Goal: Transaction & Acquisition: Purchase product/service

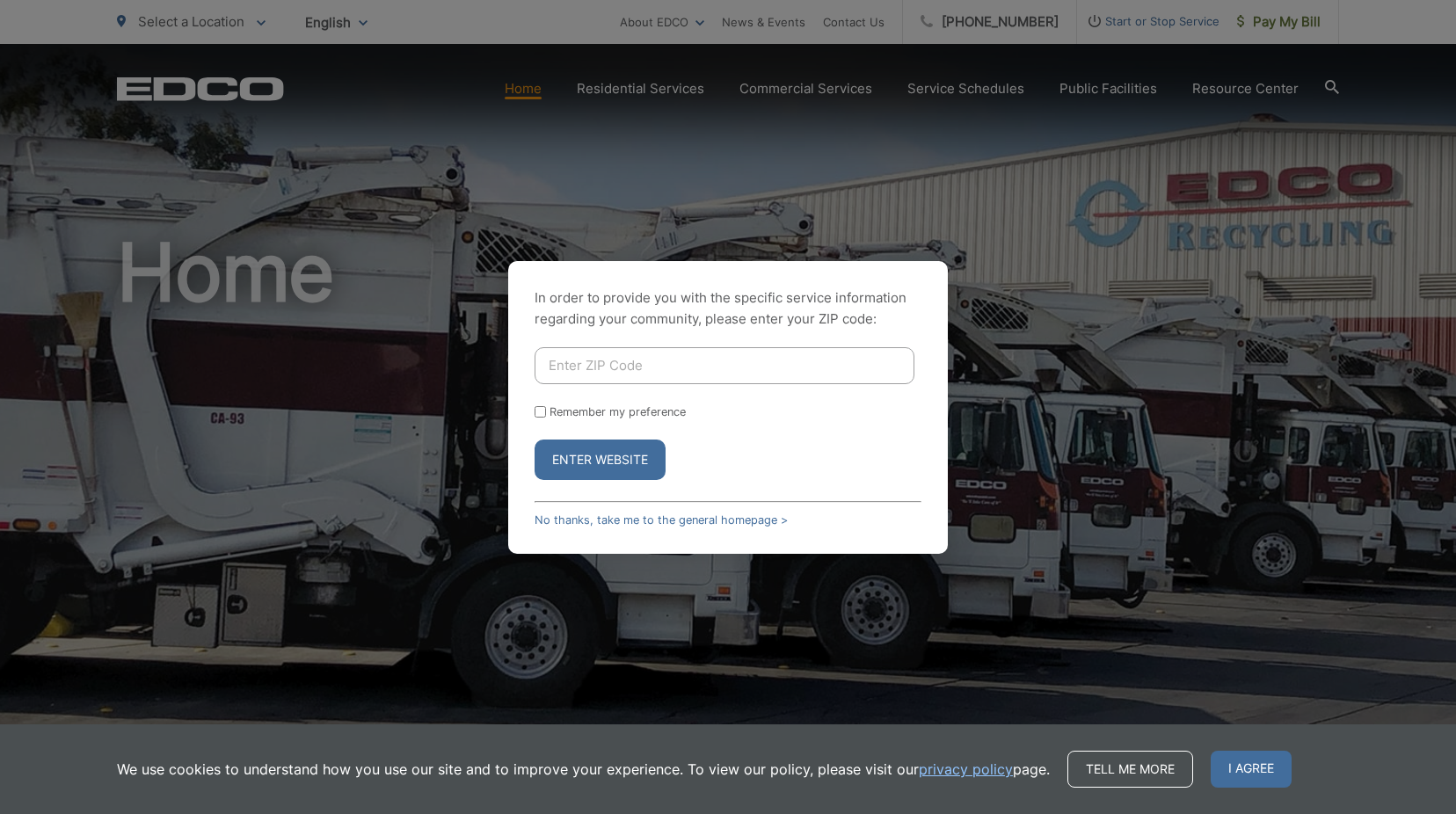
click at [632, 360] on input "Enter ZIP Code" at bounding box center [724, 365] width 380 height 37
type input "92083"
click at [534, 439] on button "Enter Website" at bounding box center [600, 459] width 131 height 41
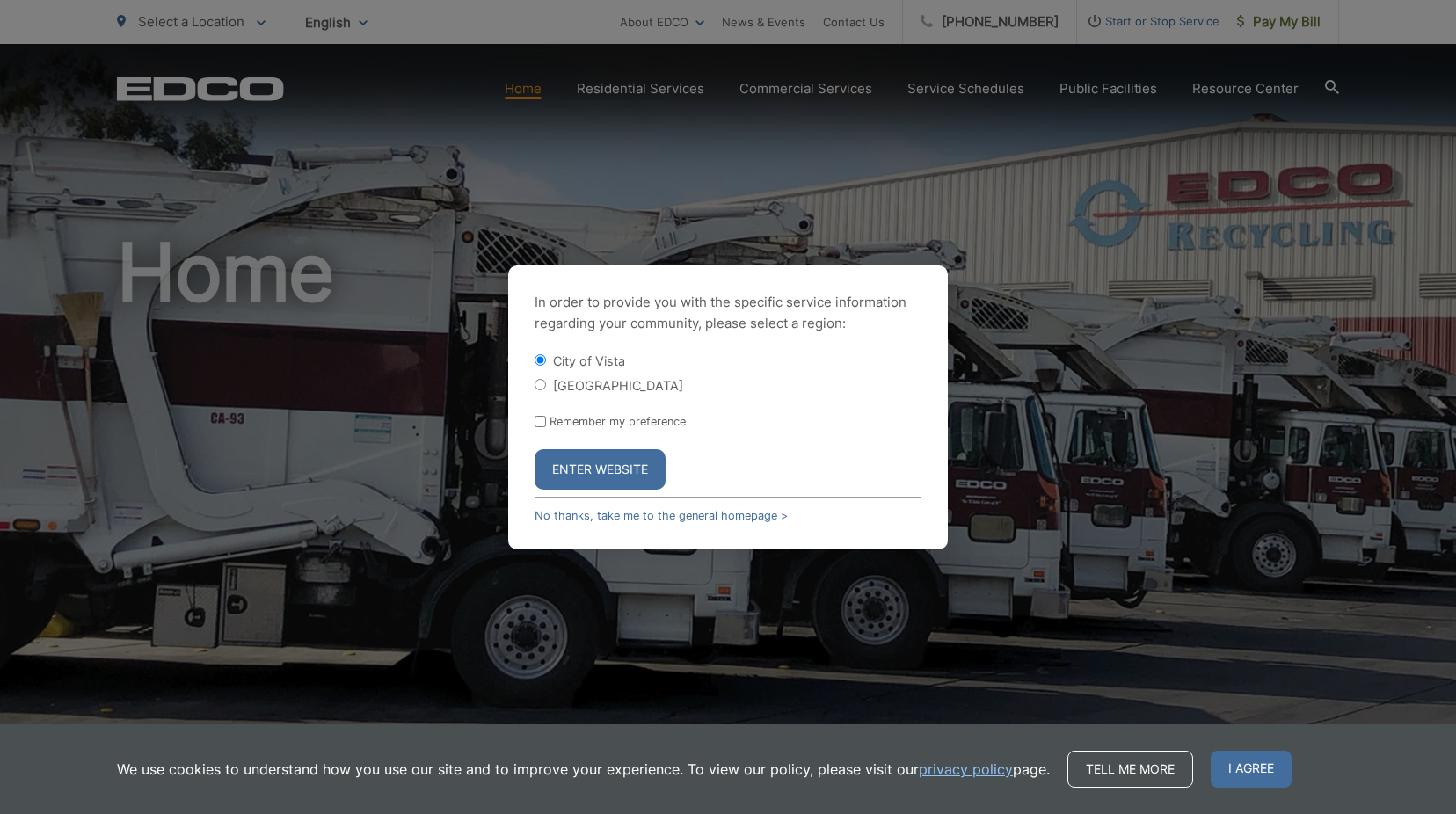
click at [558, 470] on button "Enter Website" at bounding box center [600, 469] width 131 height 41
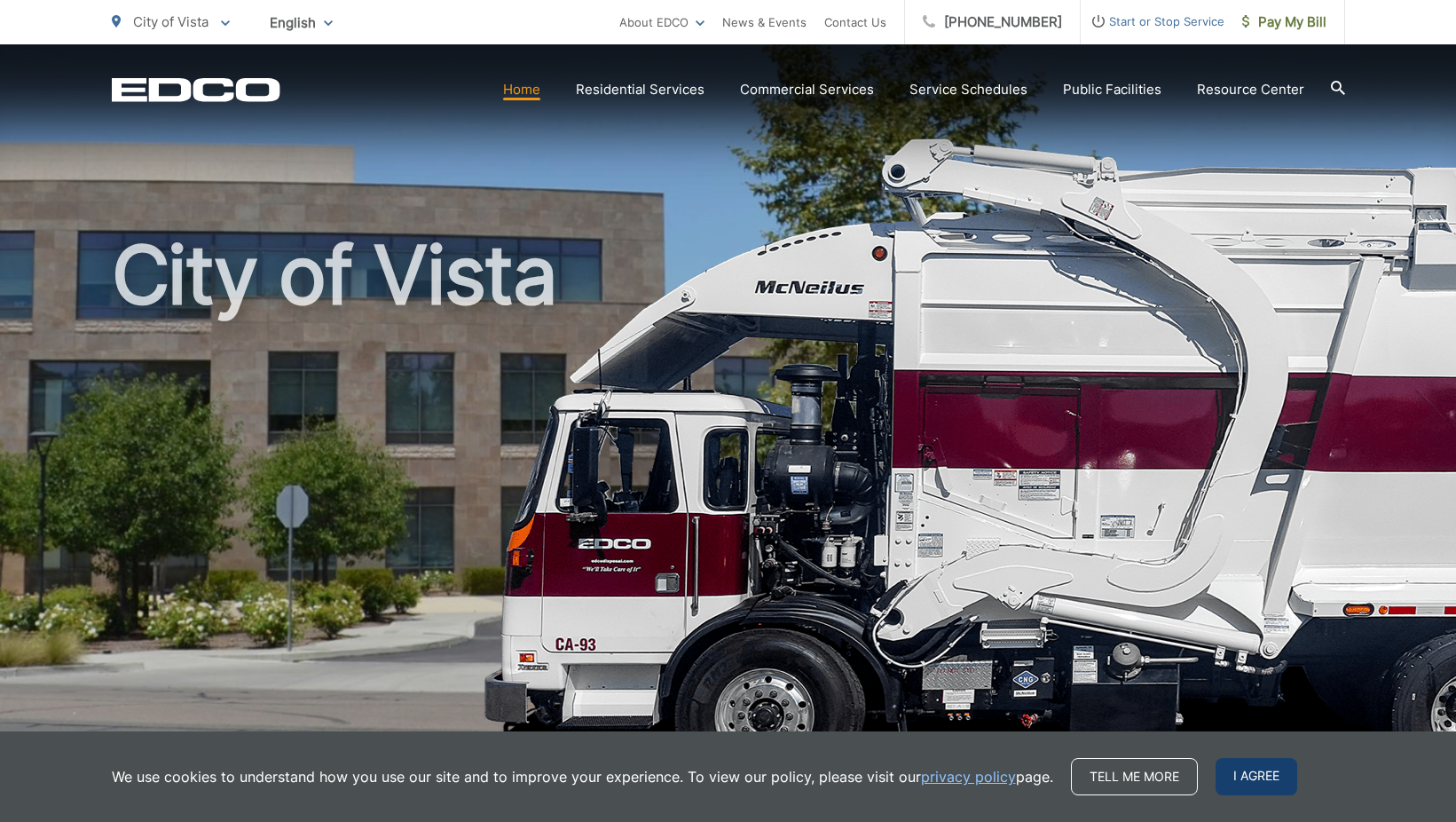
click at [1230, 765] on span "I agree" at bounding box center [1256, 776] width 81 height 37
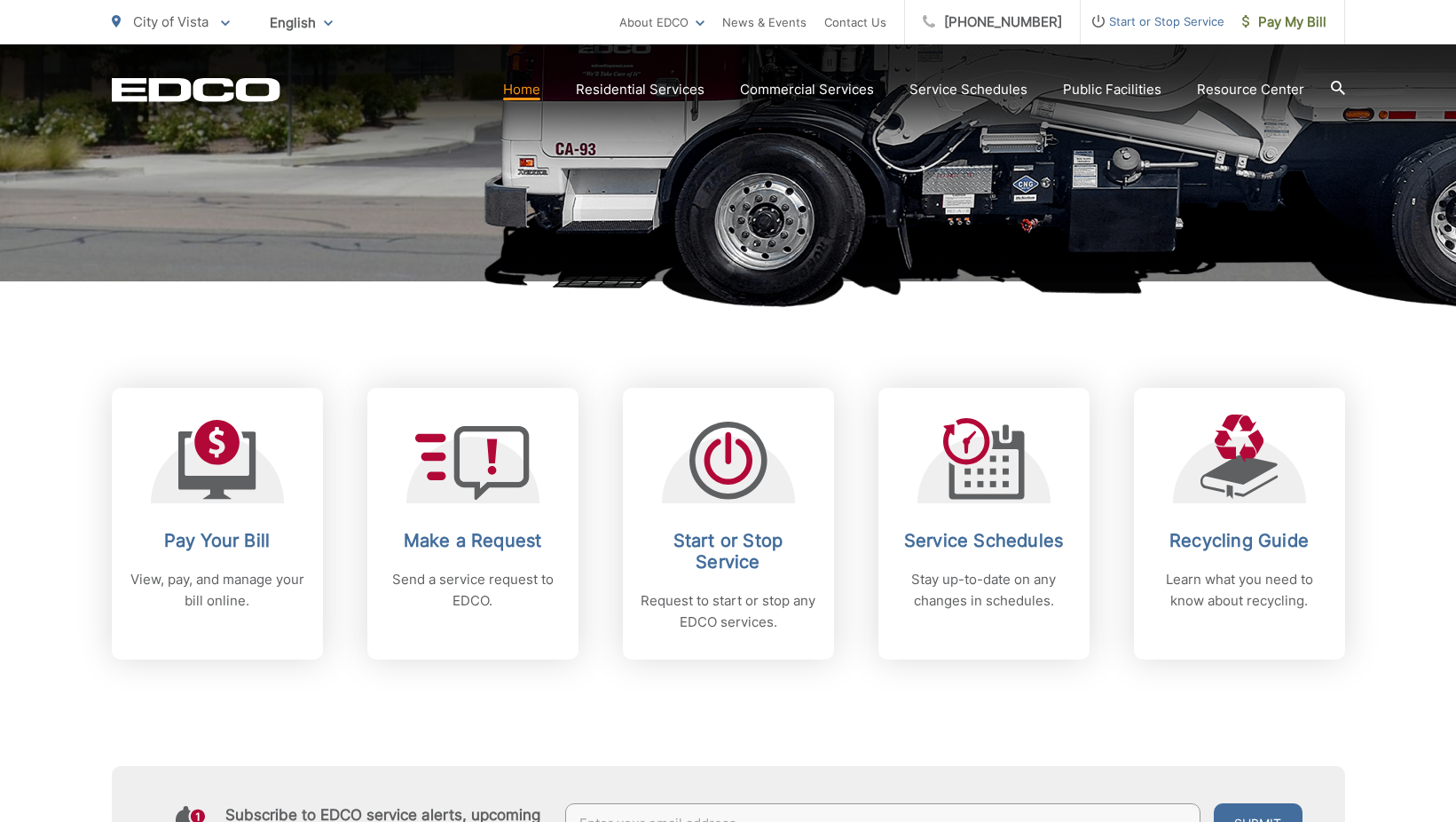
scroll to position [710, 0]
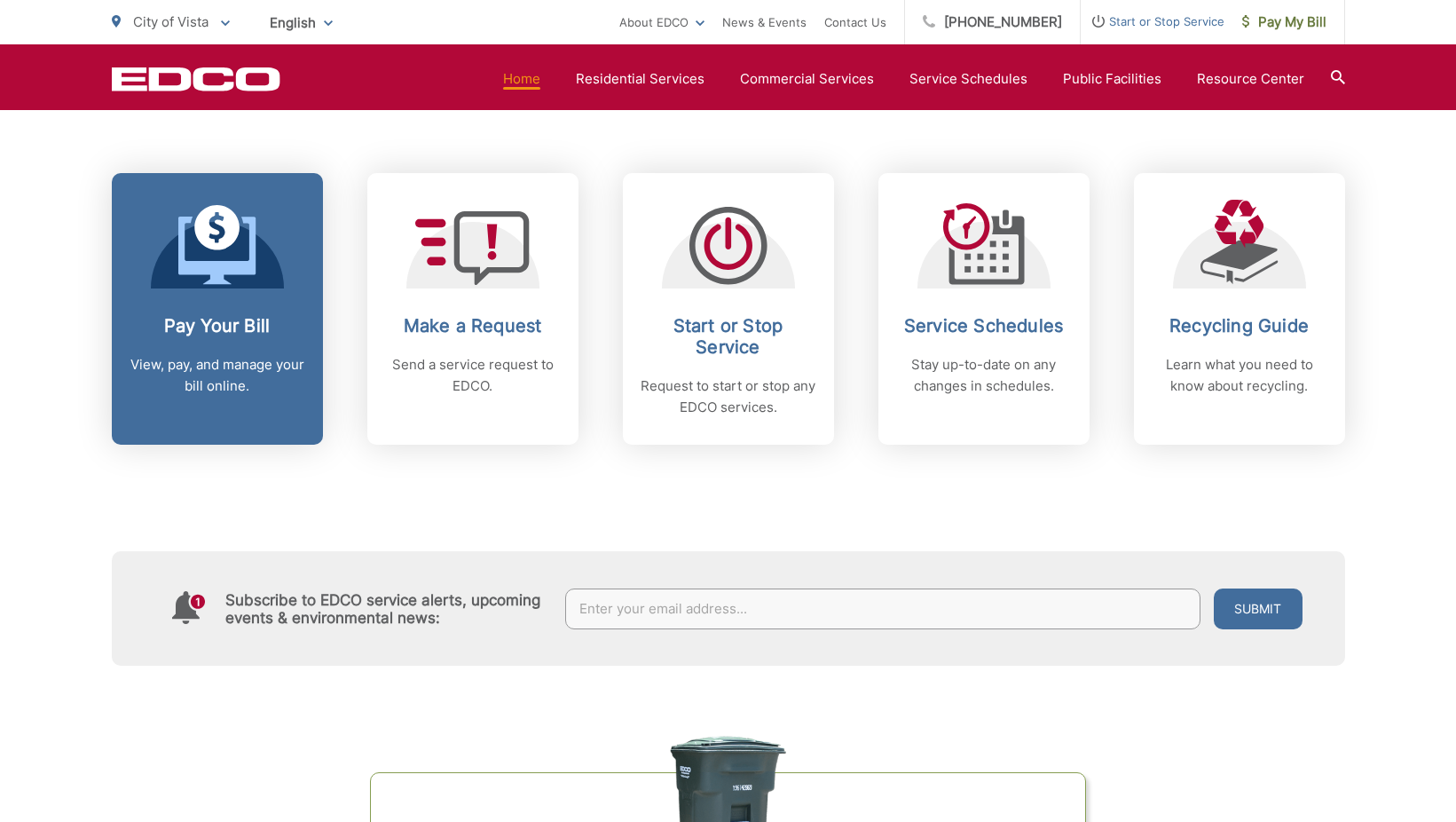
click at [243, 331] on h2 "Pay Your Bill" at bounding box center [216, 326] width 175 height 21
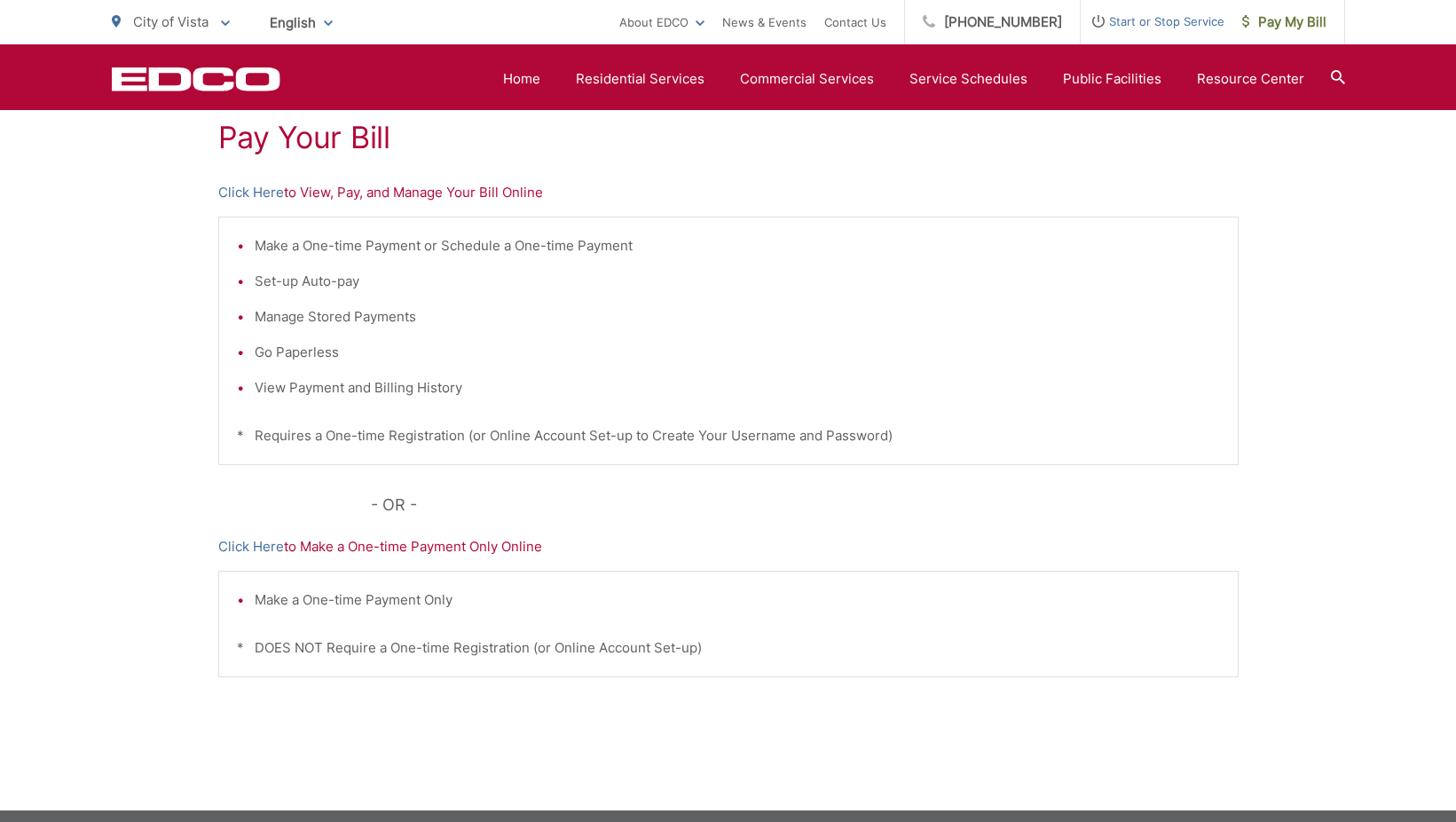
scroll to position [174, 0]
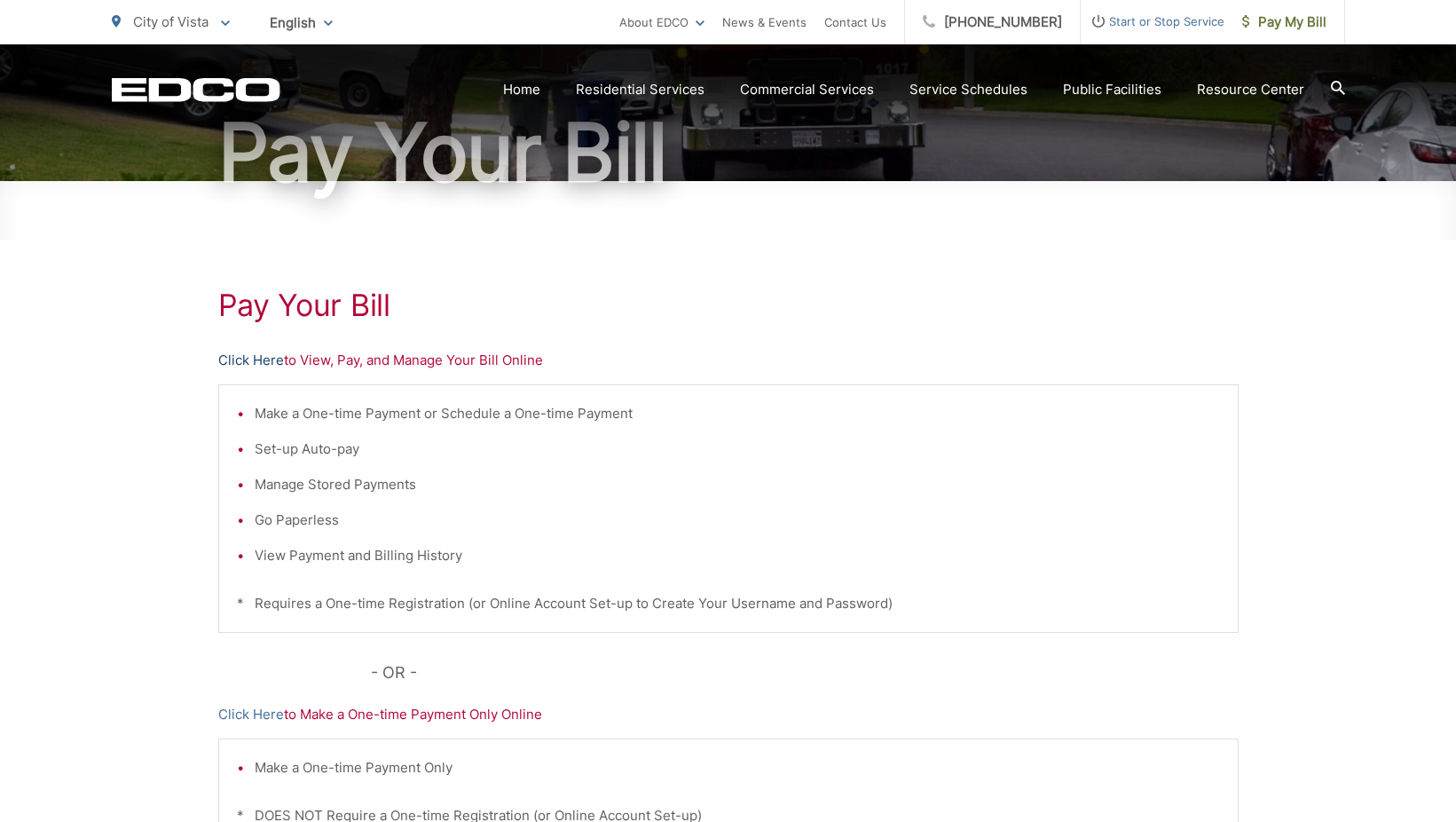
click at [252, 365] on link "Click Here" at bounding box center [251, 360] width 66 height 21
